Goal: Participate in discussion: Engage in conversation with other users on a specific topic

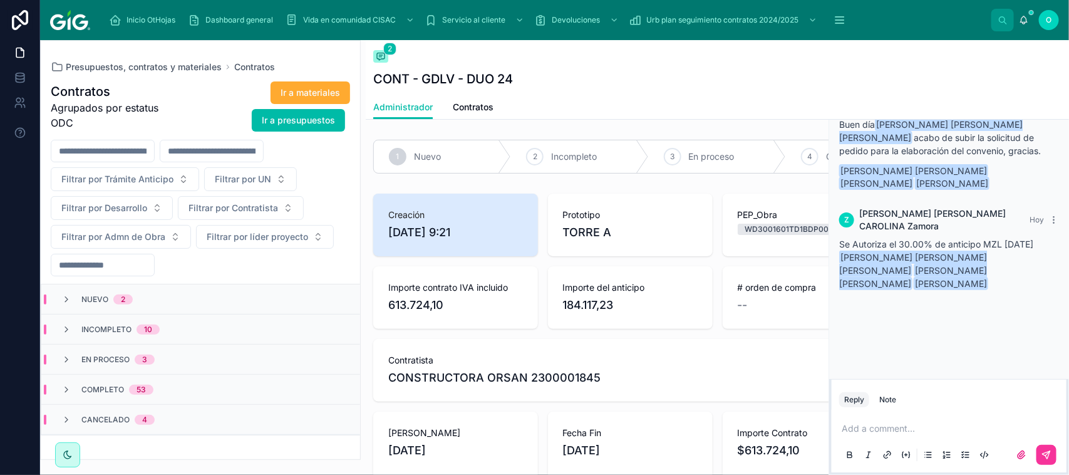
click at [907, 421] on div "Add a comment..." at bounding box center [949, 441] width 220 height 53
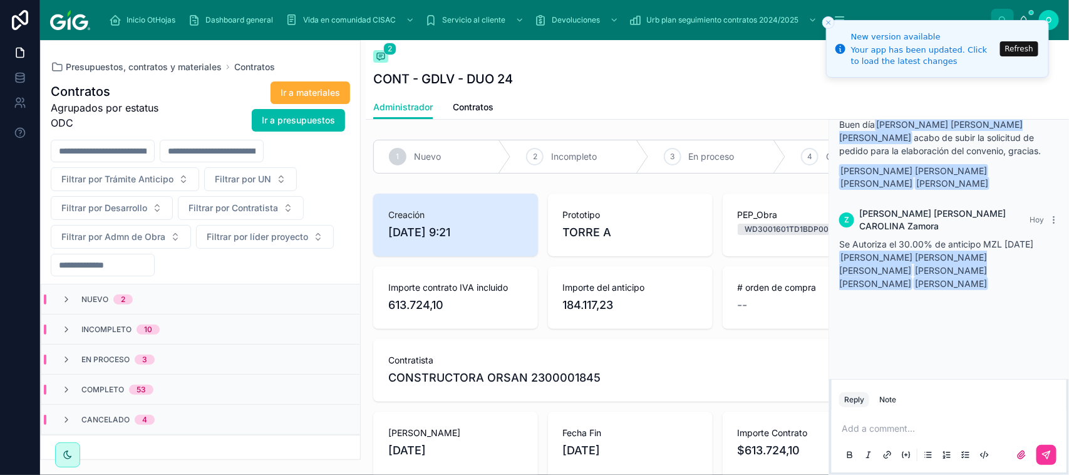
click at [907, 421] on div "Add a comment..." at bounding box center [949, 441] width 220 height 53
drag, startPoint x: 918, startPoint y: 432, endPoint x: 909, endPoint y: 434, distance: 9.6
click at [915, 432] on p at bounding box center [952, 428] width 220 height 13
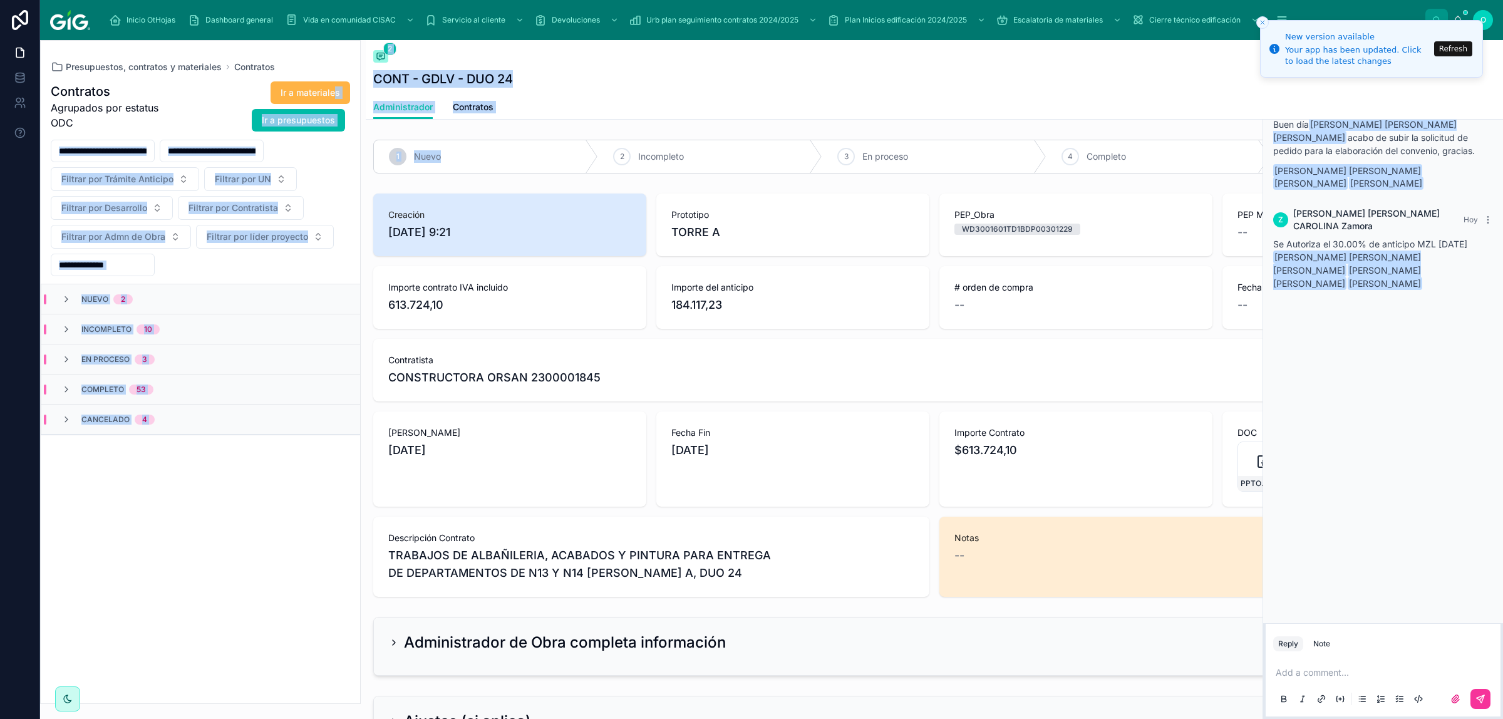
drag, startPoint x: 449, startPoint y: 132, endPoint x: 334, endPoint y: 85, distance: 124.2
click at [334, 85] on div "Presupuestos, contratos y materiales Contratos Contratos Agrupados por estatus …" at bounding box center [771, 379] width 1463 height 679
click at [939, 46] on div "Contratos 2 CONT - GDLV - DUO 24" at bounding box center [934, 67] width 1122 height 55
